Goal: Task Accomplishment & Management: Manage account settings

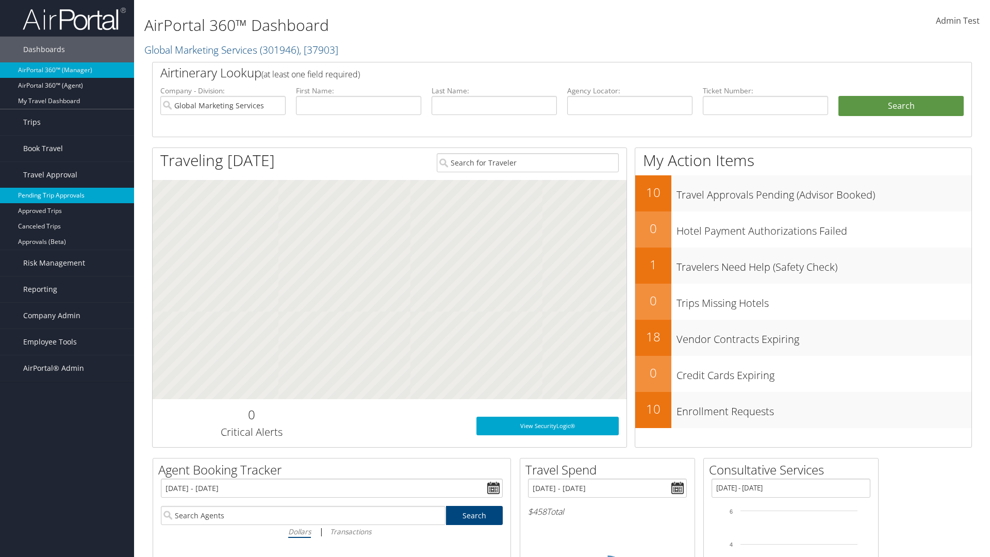
click at [67, 195] on link "Pending Trip Approvals" at bounding box center [67, 195] width 134 height 15
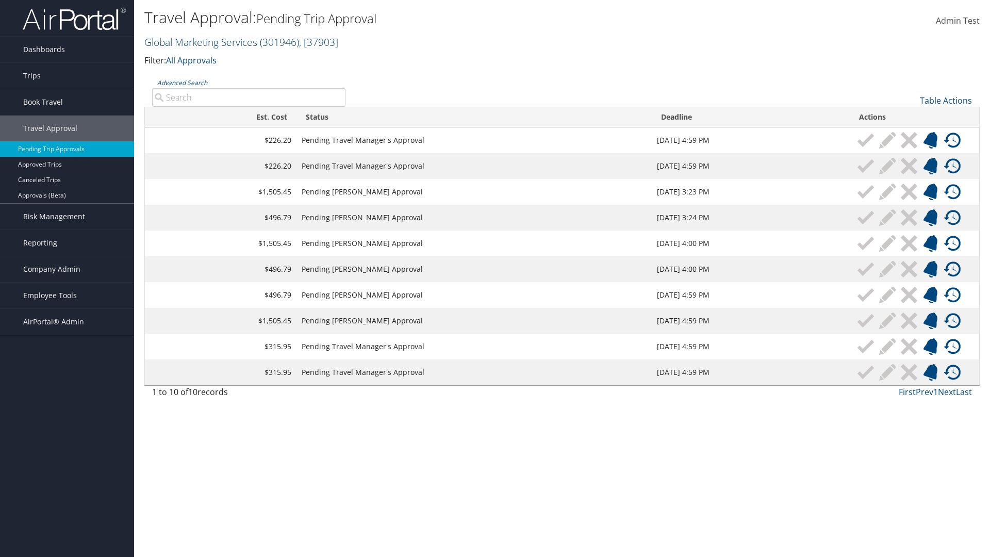
click at [199, 42] on link "Global Marketing Services ( 301946 ) , [ 37903 ]" at bounding box center [241, 42] width 194 height 14
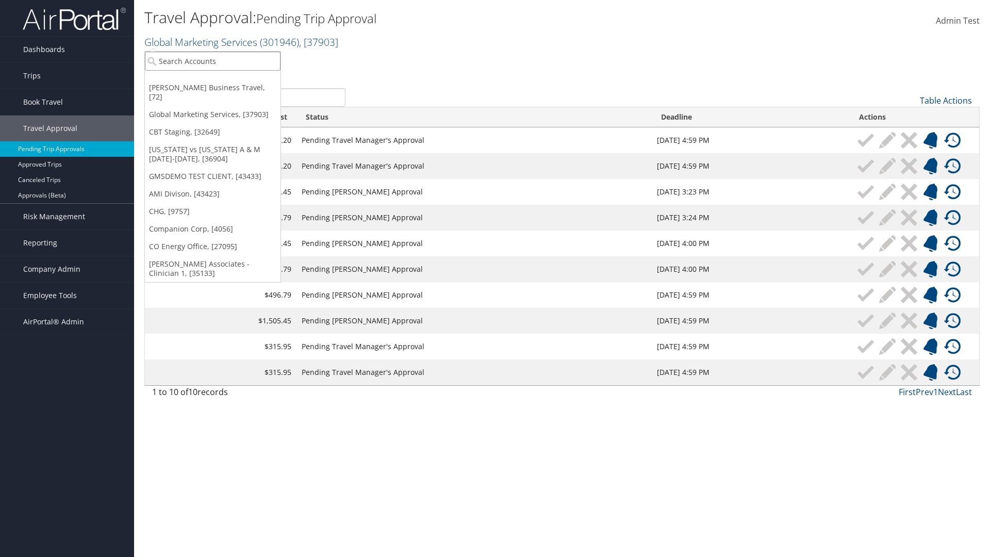
click at [212, 61] on input "search" at bounding box center [213, 61] width 136 height 19
type input "Global Marketing Services"
click at [222, 89] on div "Account" at bounding box center [222, 89] width 166 height 9
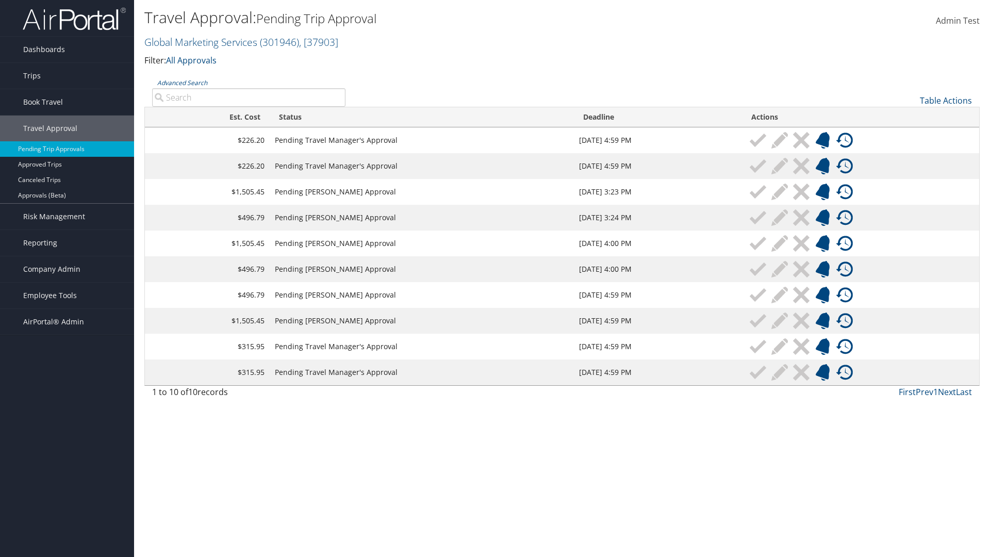
click at [248, 97] on input "Advanced Search" at bounding box center [248, 97] width 193 height 19
type input "Denver"
